Goal: Task Accomplishment & Management: Complete application form

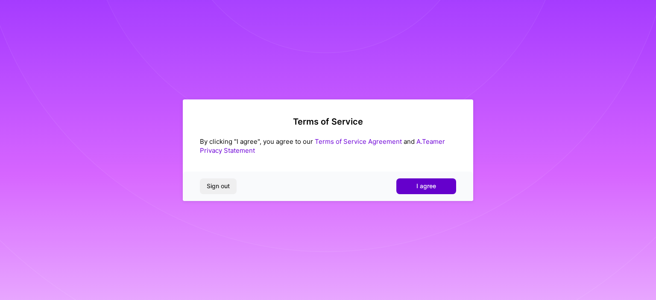
click at [410, 189] on button "I agree" at bounding box center [426, 185] width 60 height 15
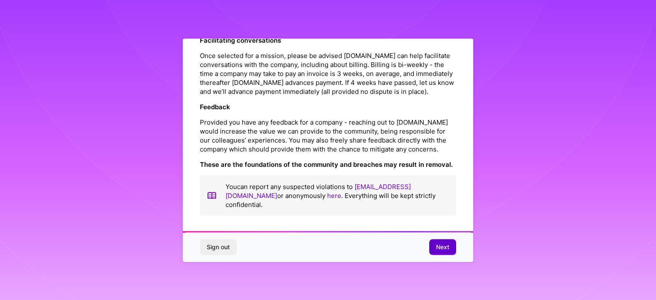
click at [450, 251] on button "Next" at bounding box center [442, 247] width 27 height 15
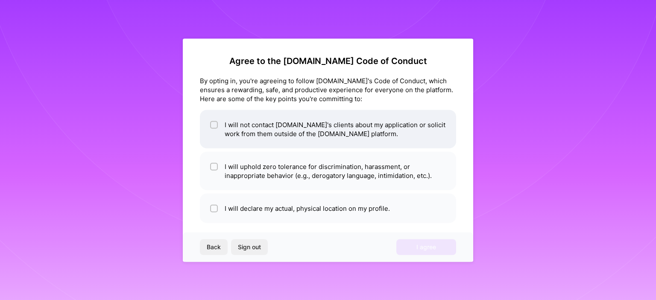
click at [240, 134] on li "I will not contact [DOMAIN_NAME]'s clients about my application or solicit work…" at bounding box center [328, 129] width 256 height 38
checkbox input "true"
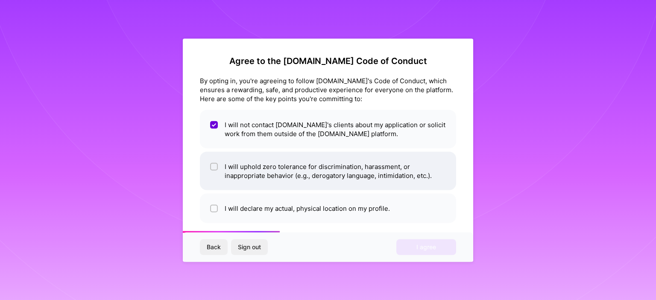
click at [256, 184] on li "I will uphold zero tolerance for discrimination, harassment, or inappropriate b…" at bounding box center [328, 171] width 256 height 38
checkbox input "true"
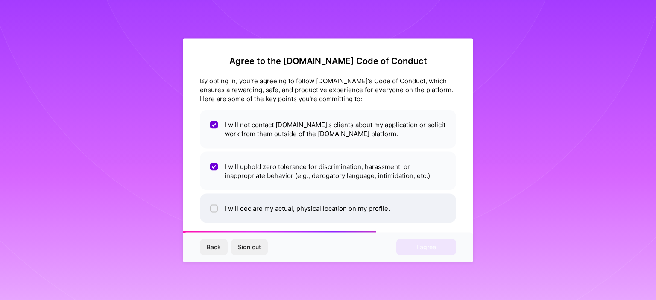
click at [263, 211] on li "I will declare my actual, physical location on my profile." at bounding box center [328, 207] width 256 height 29
checkbox input "true"
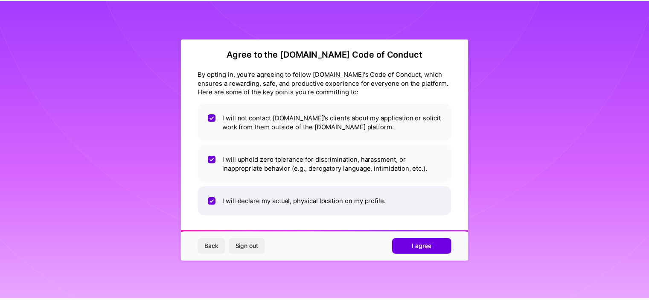
scroll to position [7, 0]
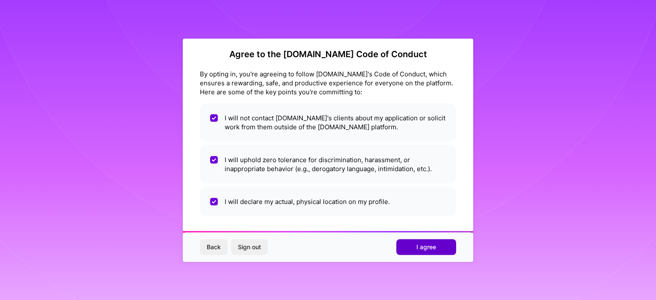
click at [432, 246] on span "I agree" at bounding box center [426, 247] width 20 height 9
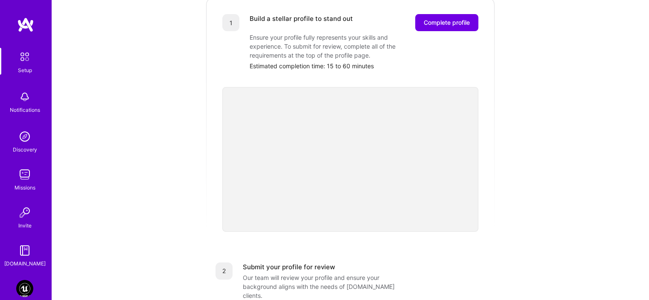
scroll to position [128, 0]
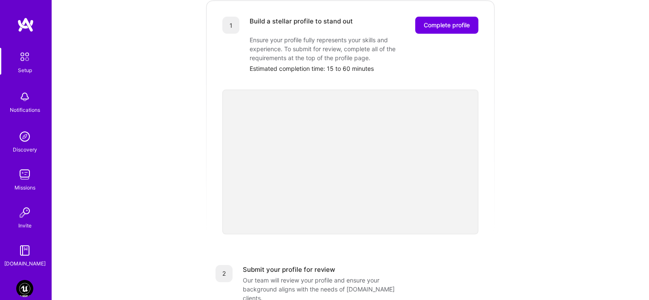
click at [508, 163] on div "Getting started as an [DOMAIN_NAME] Builder Complete the steps below to request…" at bounding box center [350, 205] width 529 height 654
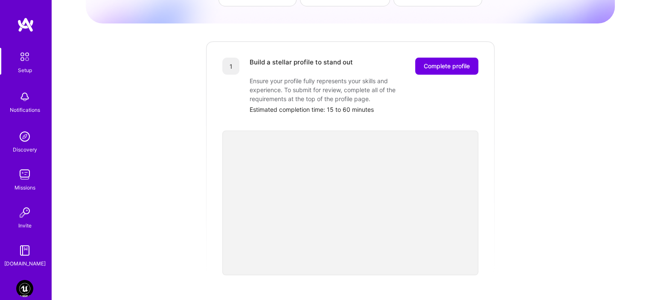
scroll to position [0, 0]
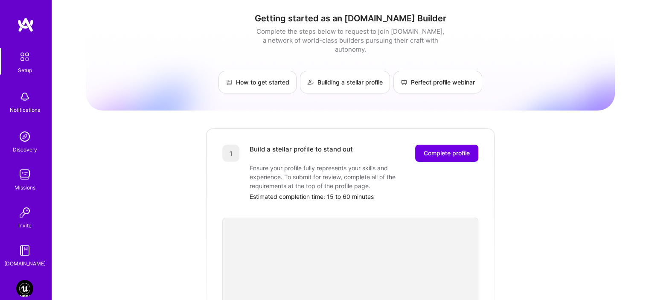
click at [18, 64] on img at bounding box center [25, 57] width 18 height 18
